Goal: Find specific page/section: Find specific page/section

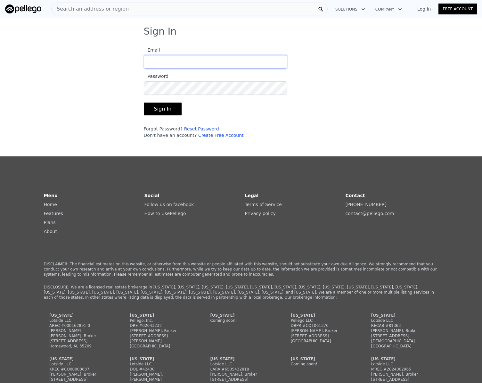
type input "[EMAIL_ADDRESS][DOMAIN_NAME]"
click at [164, 107] on button "Sign In" at bounding box center [163, 109] width 38 height 13
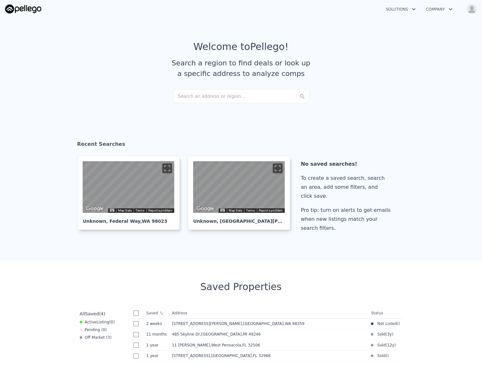
click at [470, 10] on img "button" at bounding box center [472, 9] width 10 height 10
click at [197, 93] on div "Search an address or region..." at bounding box center [241, 96] width 137 height 14
